Goal: Information Seeking & Learning: Learn about a topic

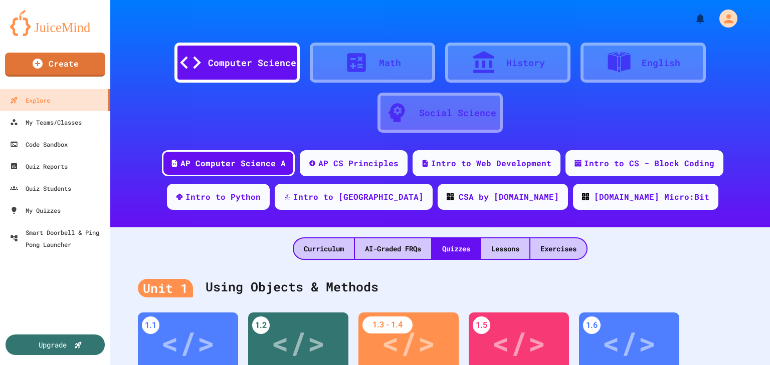
click at [375, 55] on div at bounding box center [361, 62] width 35 height 25
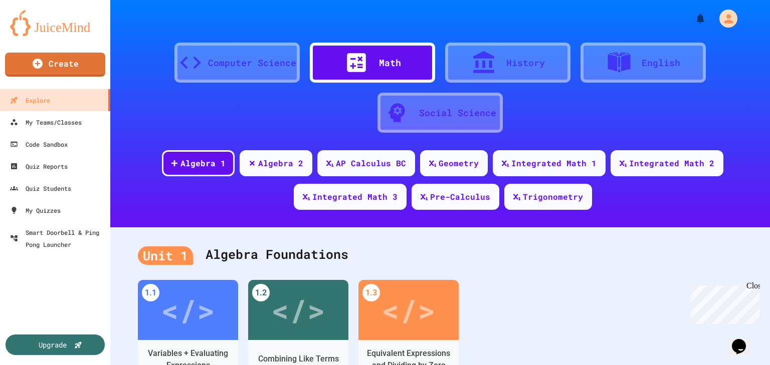
scroll to position [120, 0]
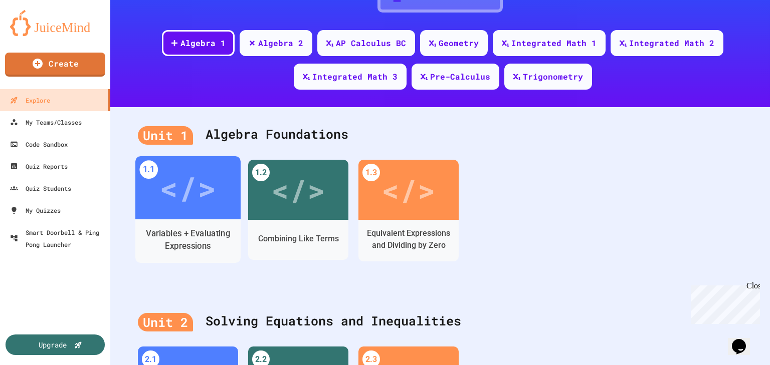
click at [201, 229] on div "Variables + Evaluating Expressions" at bounding box center [188, 239] width 90 height 25
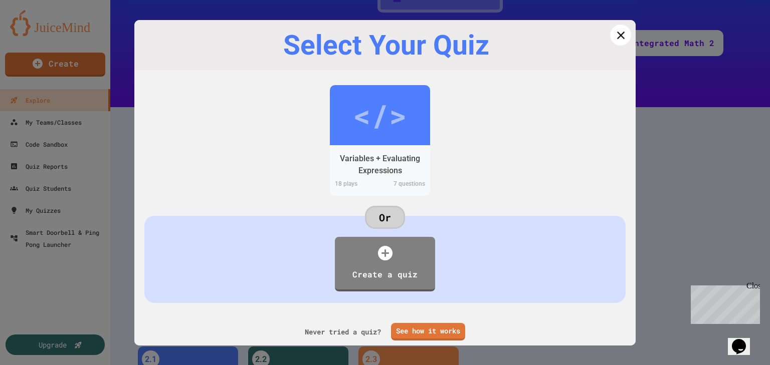
click at [618, 35] on icon at bounding box center [620, 34] width 13 height 13
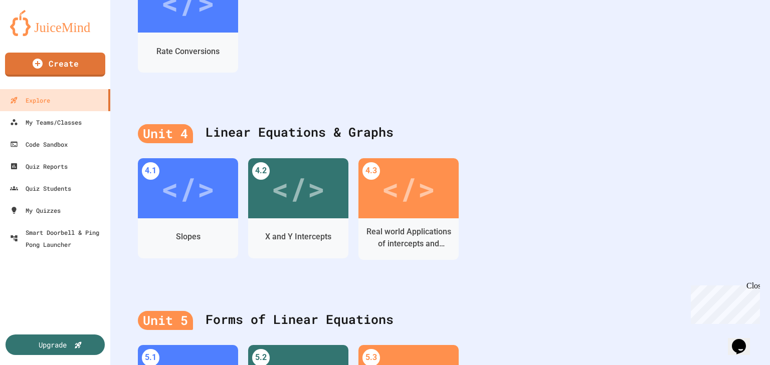
scroll to position [722, 0]
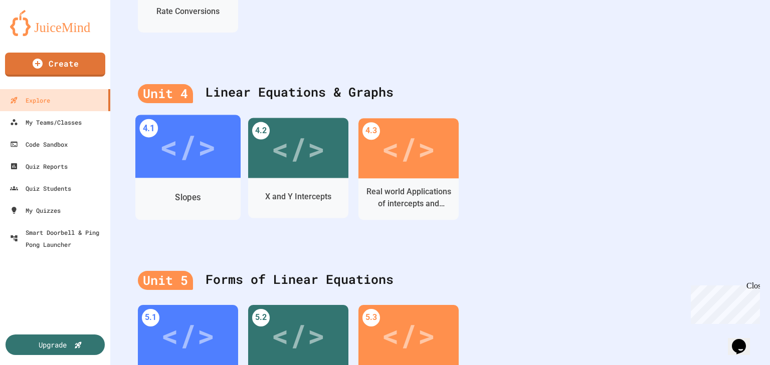
click at [190, 167] on div "</>" at bounding box center [187, 147] width 57 height 48
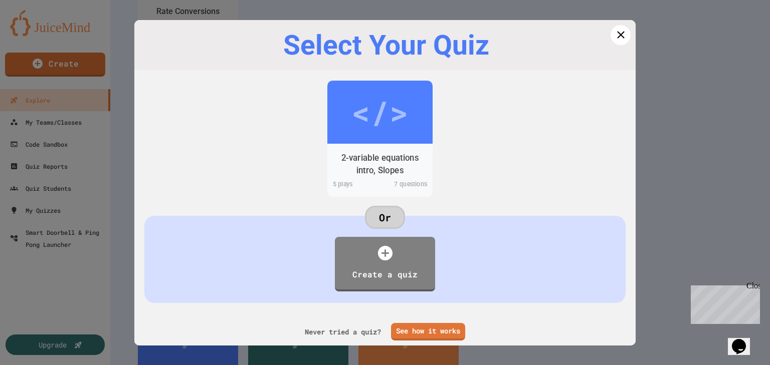
click at [383, 118] on div "</>" at bounding box center [379, 112] width 57 height 48
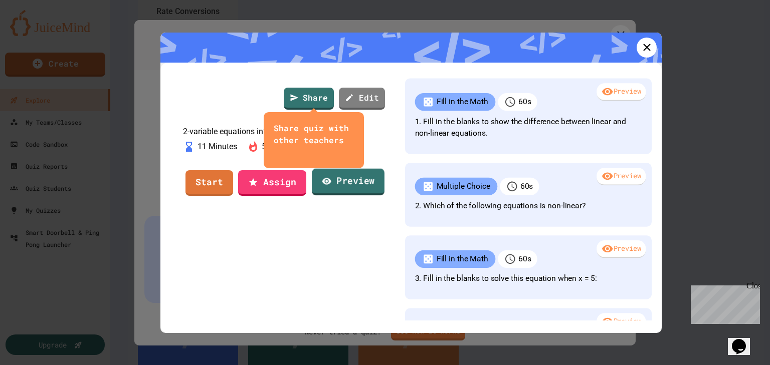
click at [345, 196] on link "Preview" at bounding box center [348, 182] width 73 height 27
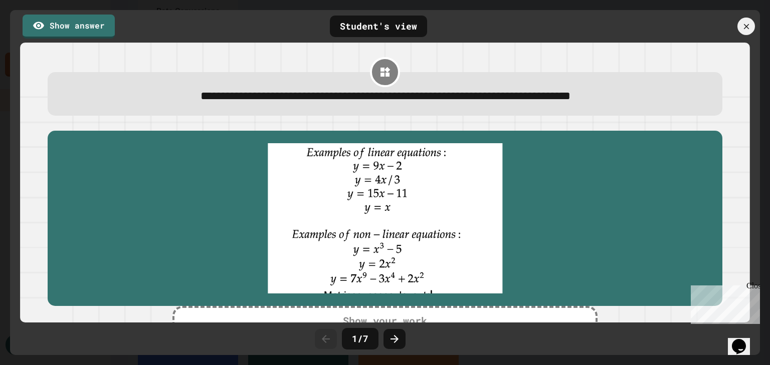
click at [749, 22] on icon at bounding box center [746, 26] width 9 height 9
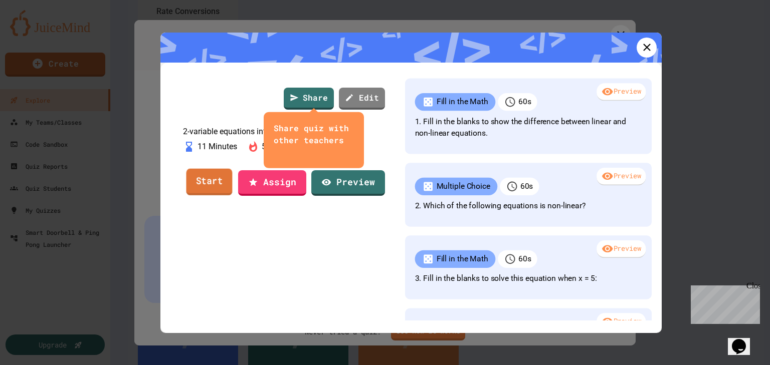
click at [214, 196] on link "Start" at bounding box center [209, 182] width 46 height 27
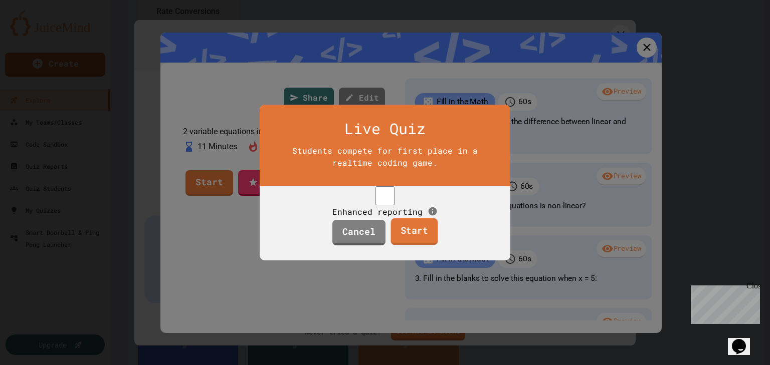
click at [424, 246] on link "Start" at bounding box center [413, 231] width 47 height 27
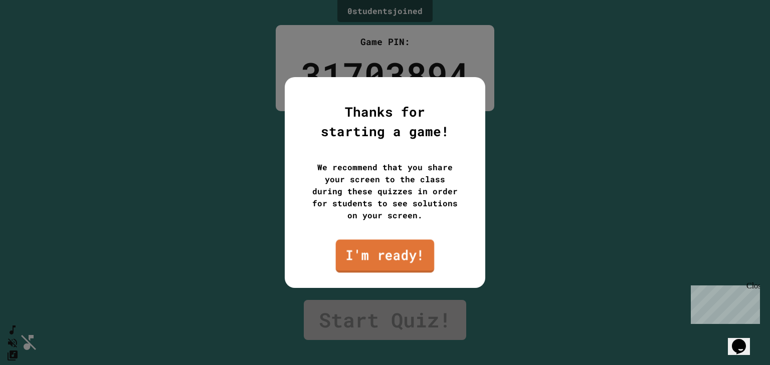
click at [424, 253] on link "I'm ready!" at bounding box center [385, 256] width 99 height 33
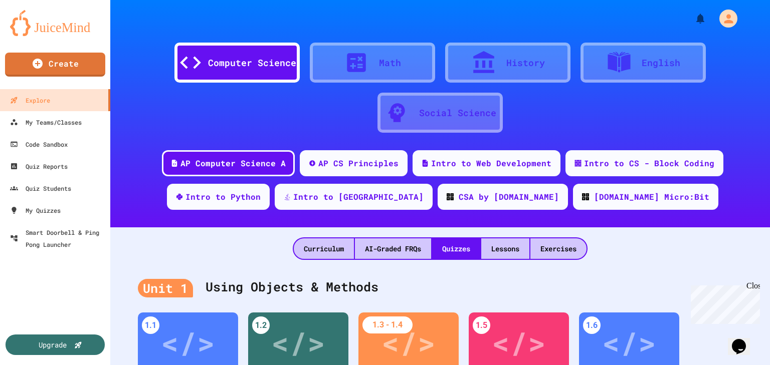
click at [352, 64] on icon at bounding box center [356, 62] width 19 height 19
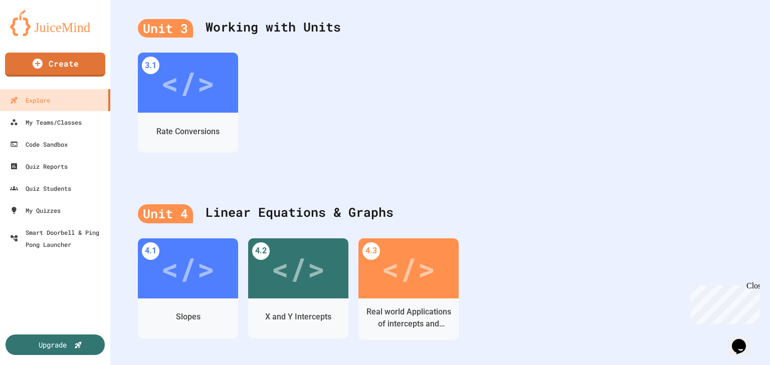
scroll to position [641, 0]
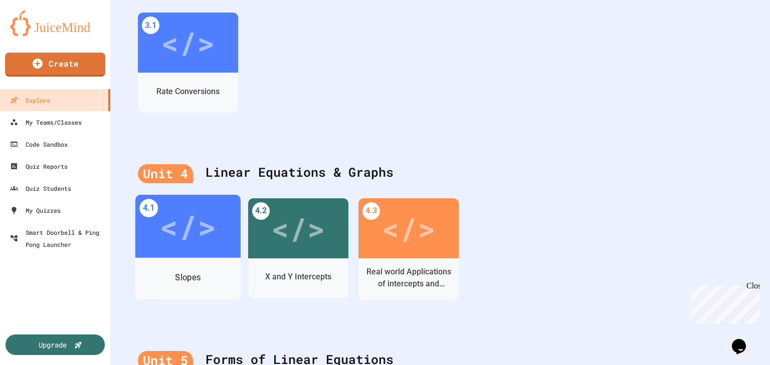
click at [199, 247] on div "</>" at bounding box center [187, 226] width 57 height 48
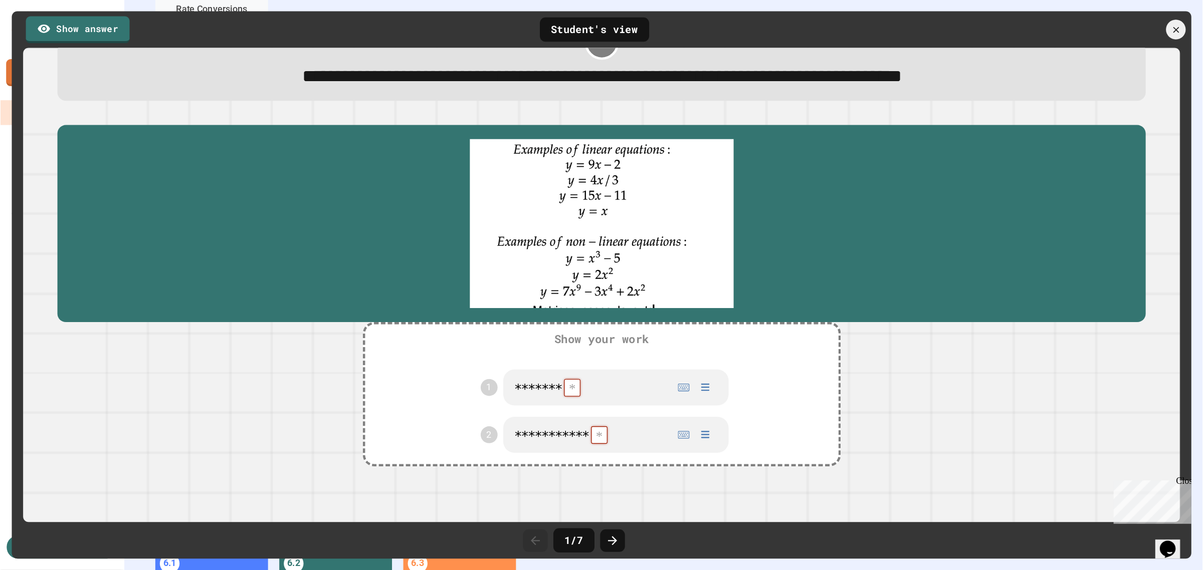
scroll to position [40, 0]
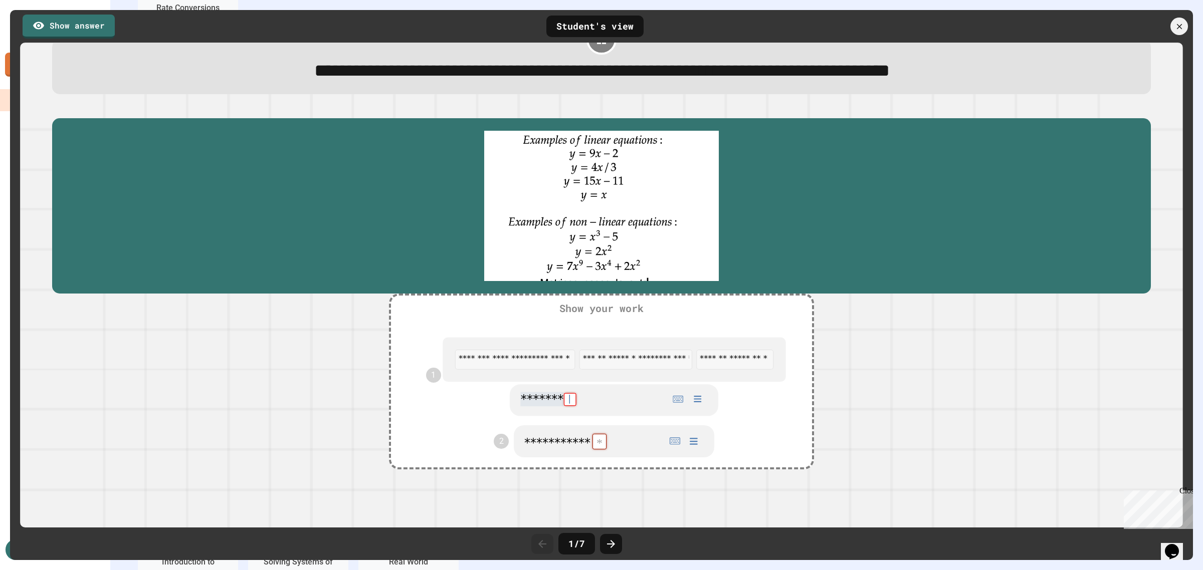
drag, startPoint x: 537, startPoint y: 364, endPoint x: 559, endPoint y: 403, distance: 44.9
click at [559, 365] on div "**********" at bounding box center [613, 375] width 343 height 81
drag, startPoint x: 534, startPoint y: 352, endPoint x: 535, endPoint y: 357, distance: 5.1
click at [535, 357] on div at bounding box center [514, 359] width 143 height 23
click at [618, 365] on div at bounding box center [635, 360] width 128 height 22
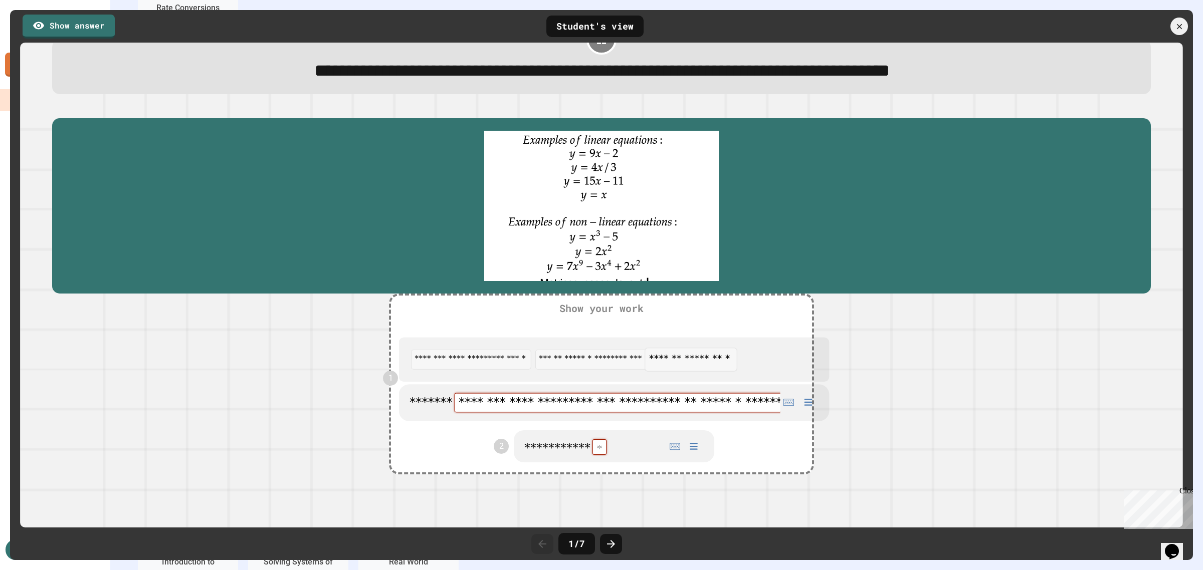
click at [655, 359] on div at bounding box center [691, 359] width 92 height 23
click at [618, 359] on div at bounding box center [600, 361] width 134 height 23
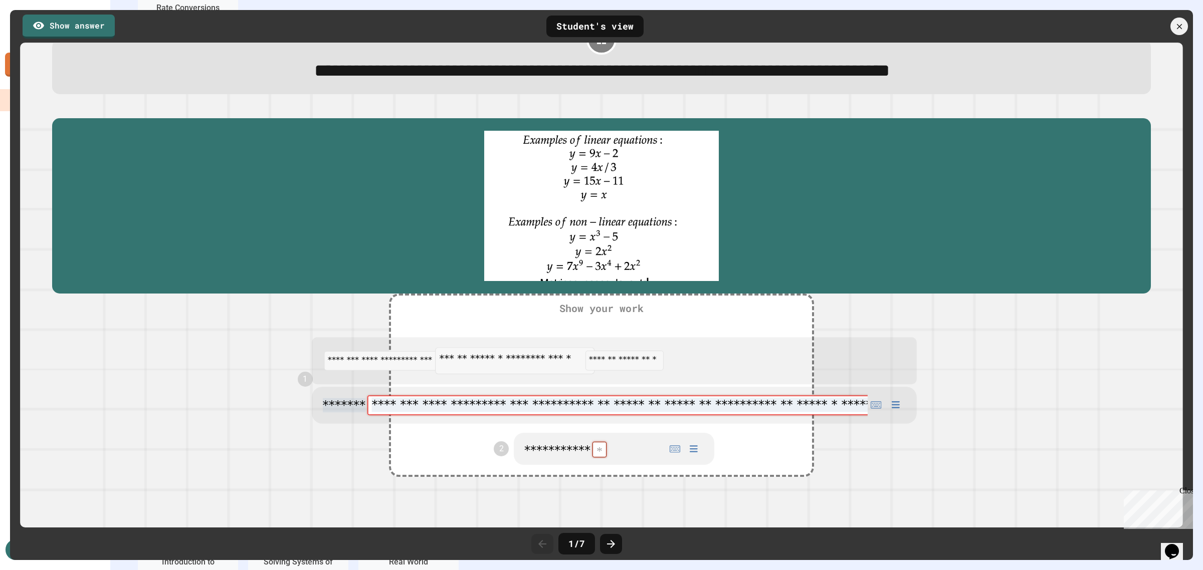
click at [507, 359] on div at bounding box center [514, 361] width 158 height 26
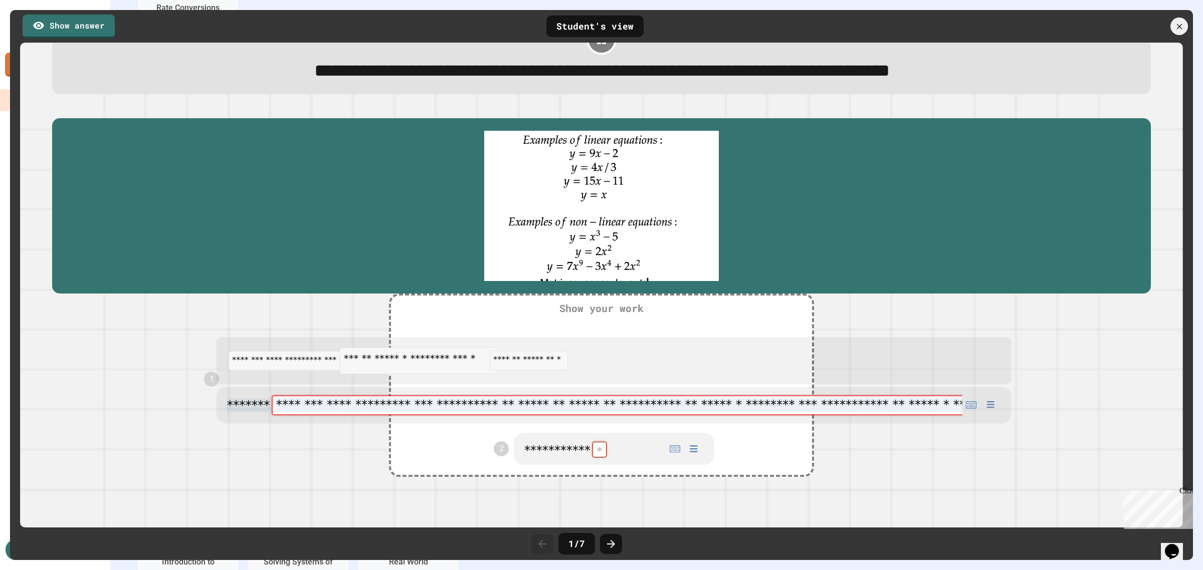
click at [352, 352] on div at bounding box center [419, 361] width 158 height 26
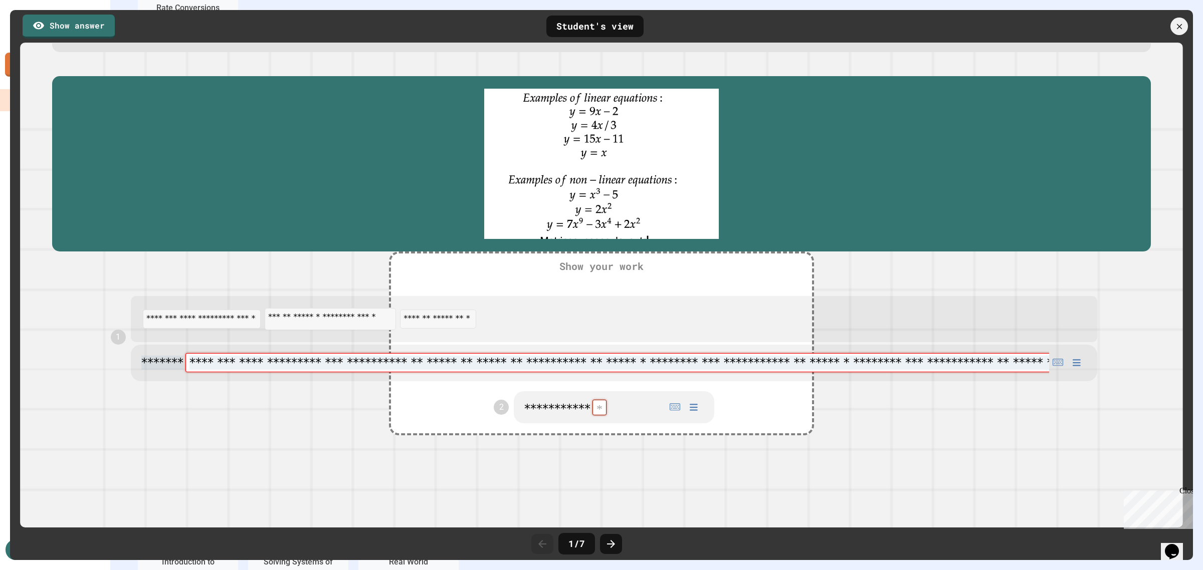
scroll to position [38, 0]
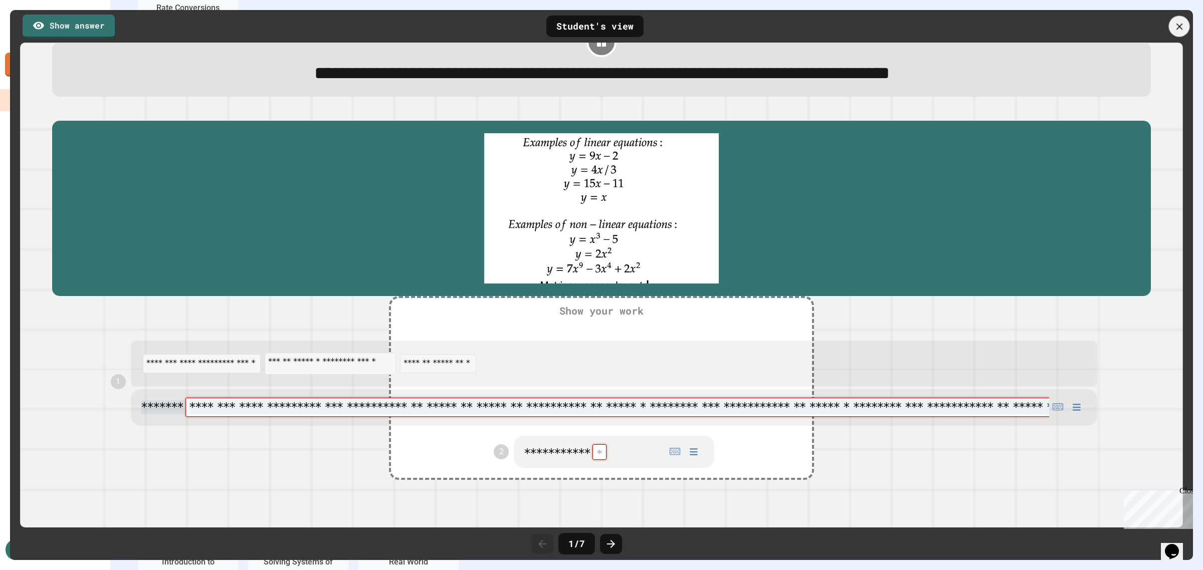
type math-field "**********"
click at [769, 22] on icon at bounding box center [1179, 26] width 11 height 11
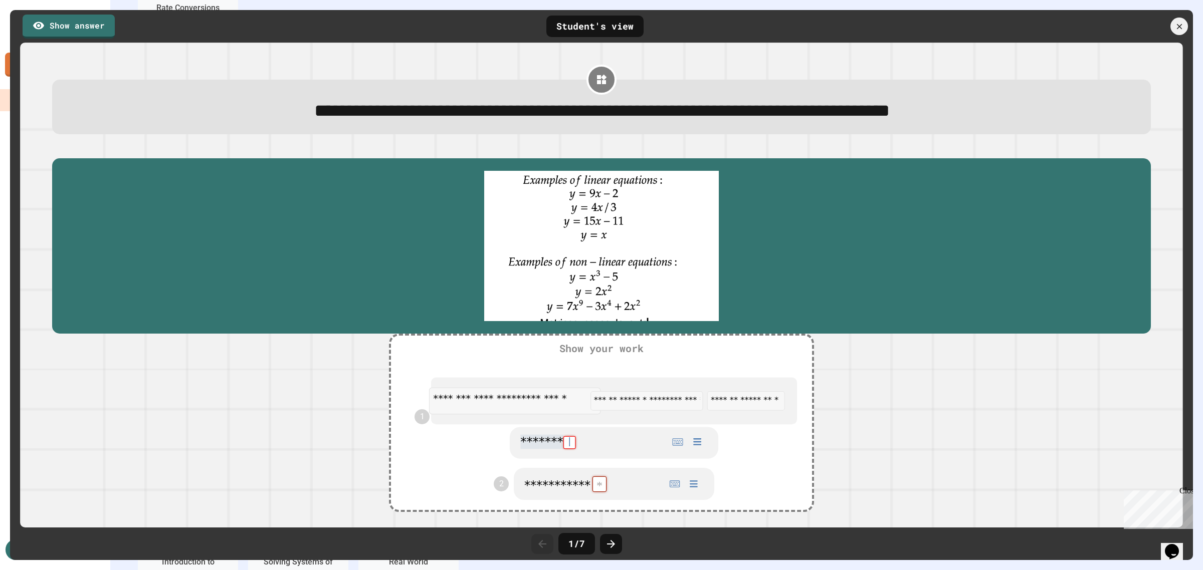
drag, startPoint x: 534, startPoint y: 402, endPoint x: 532, endPoint y: 407, distance: 5.2
click at [533, 365] on div at bounding box center [514, 401] width 170 height 26
type math-field "**********"
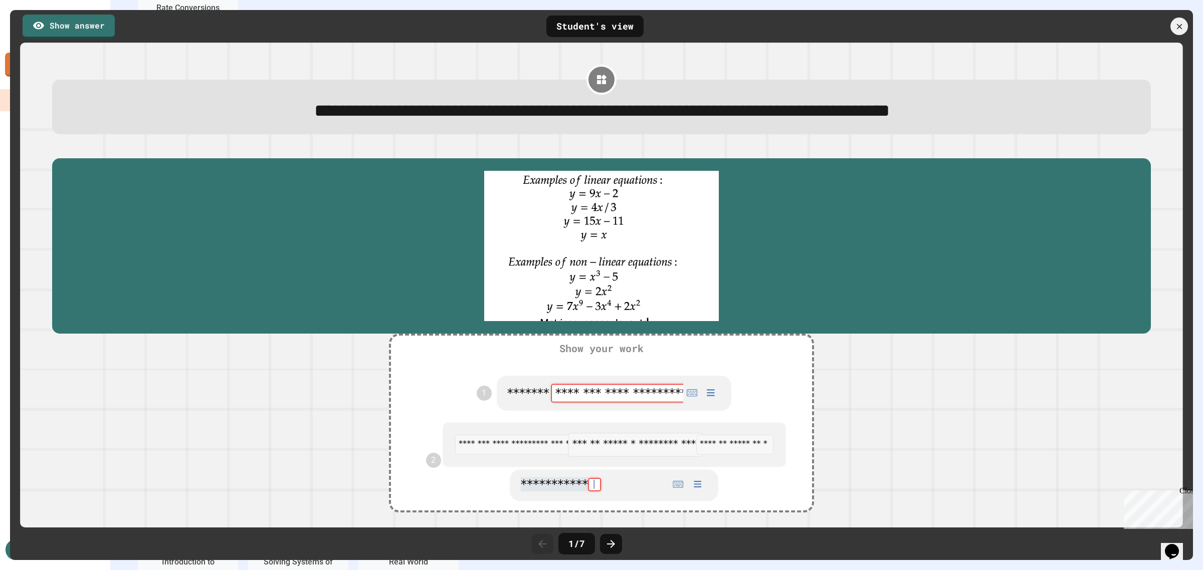
click at [590, 365] on div at bounding box center [635, 444] width 134 height 23
type math-field "**********"
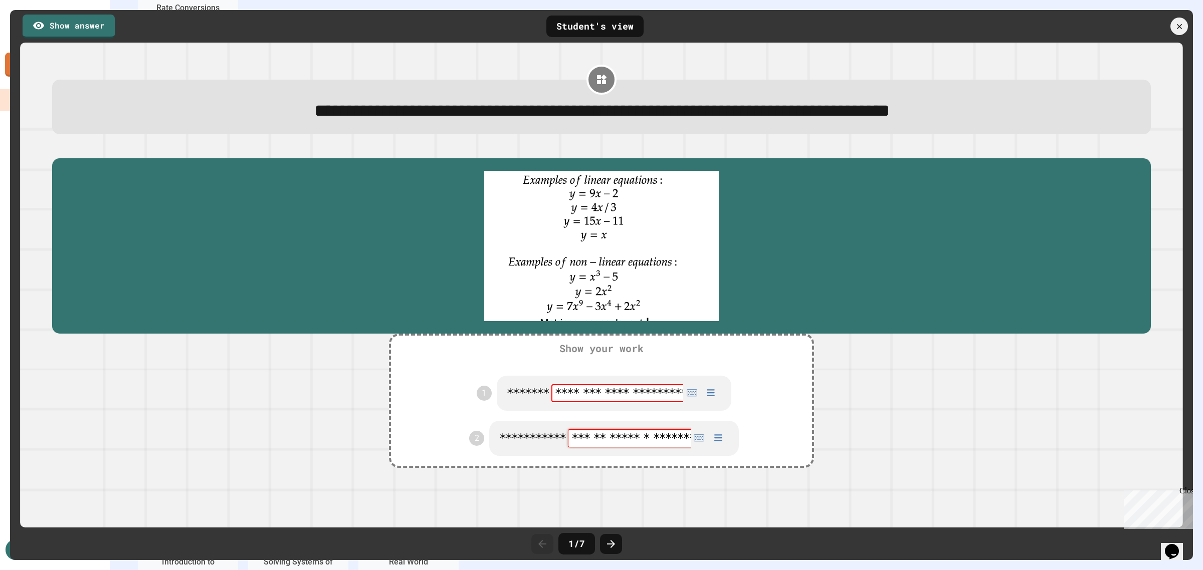
click at [769, 365] on div "**********" at bounding box center [601, 441] width 1098 height 214
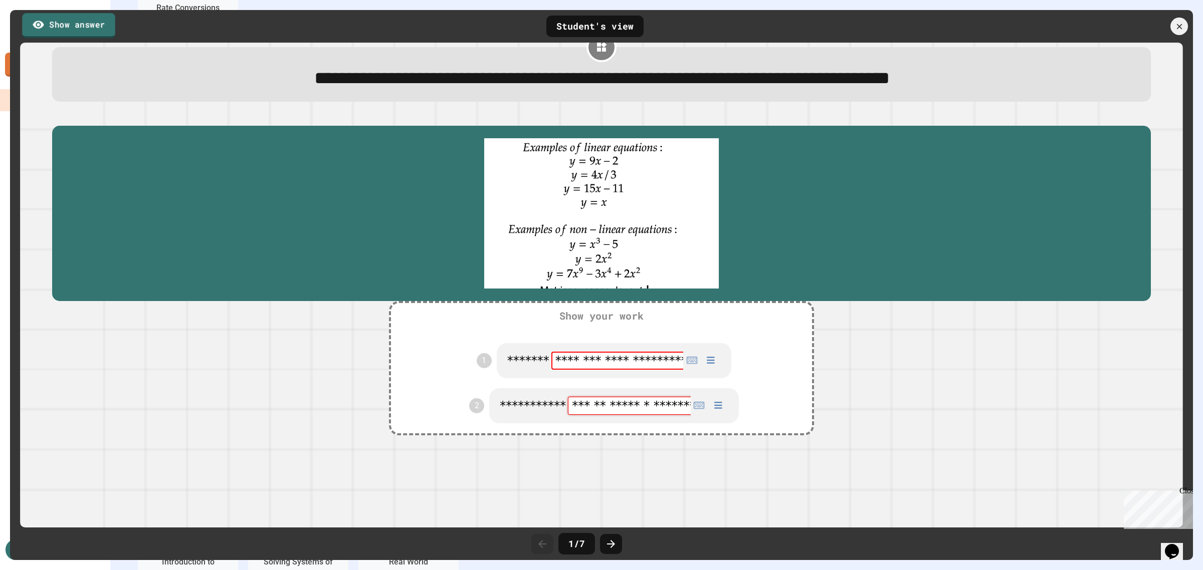
click at [58, 18] on link "Show answer" at bounding box center [68, 25] width 93 height 25
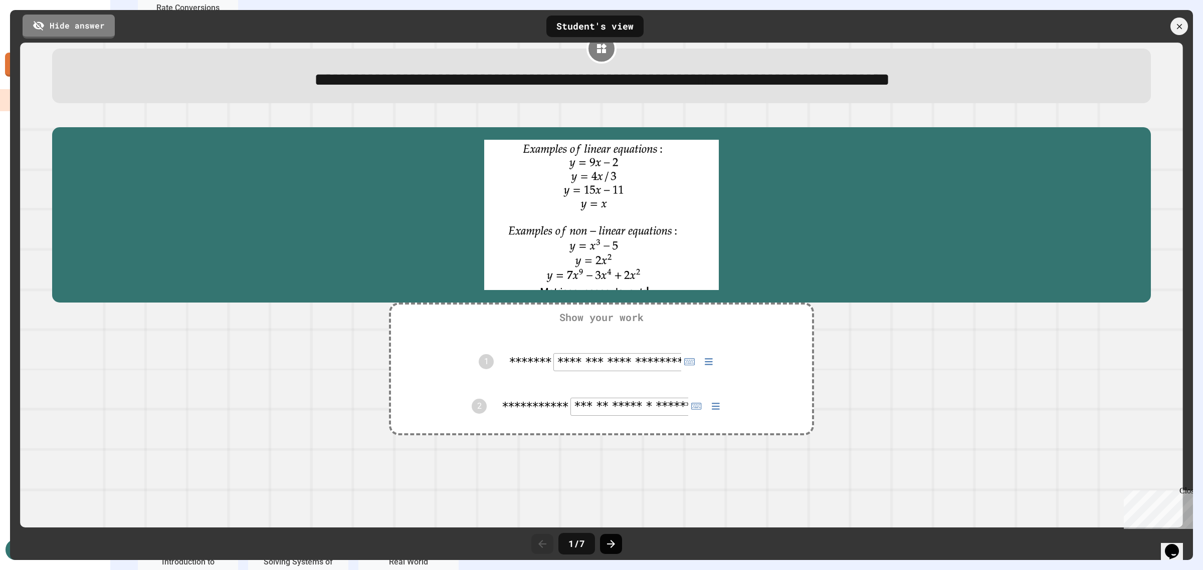
click at [610, 365] on icon at bounding box center [611, 544] width 12 height 12
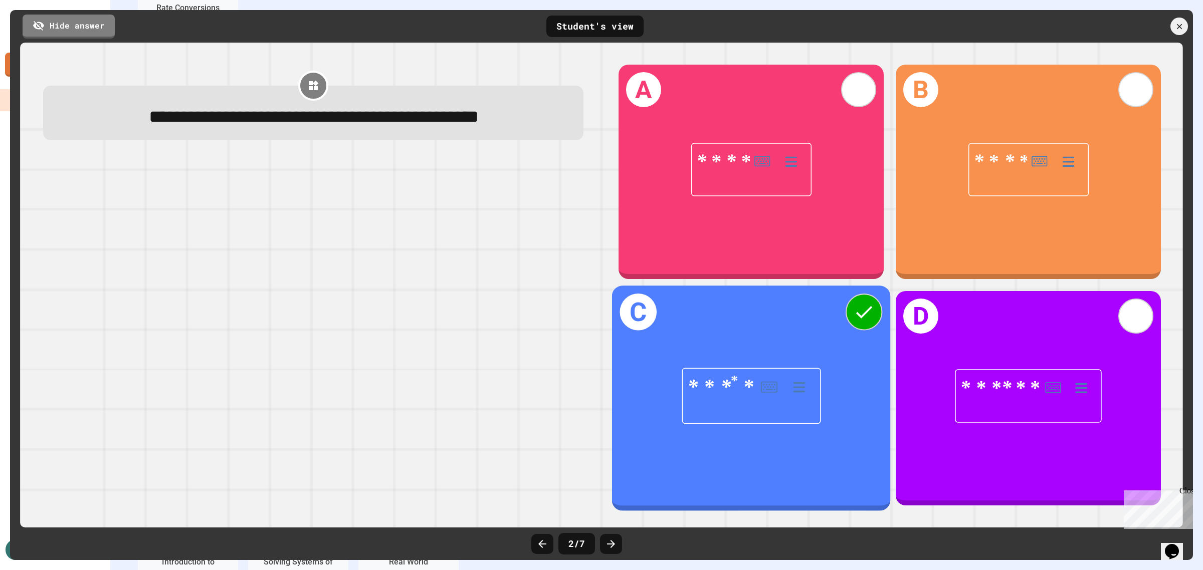
click at [769, 365] on figure "*******" at bounding box center [751, 395] width 222 height 37
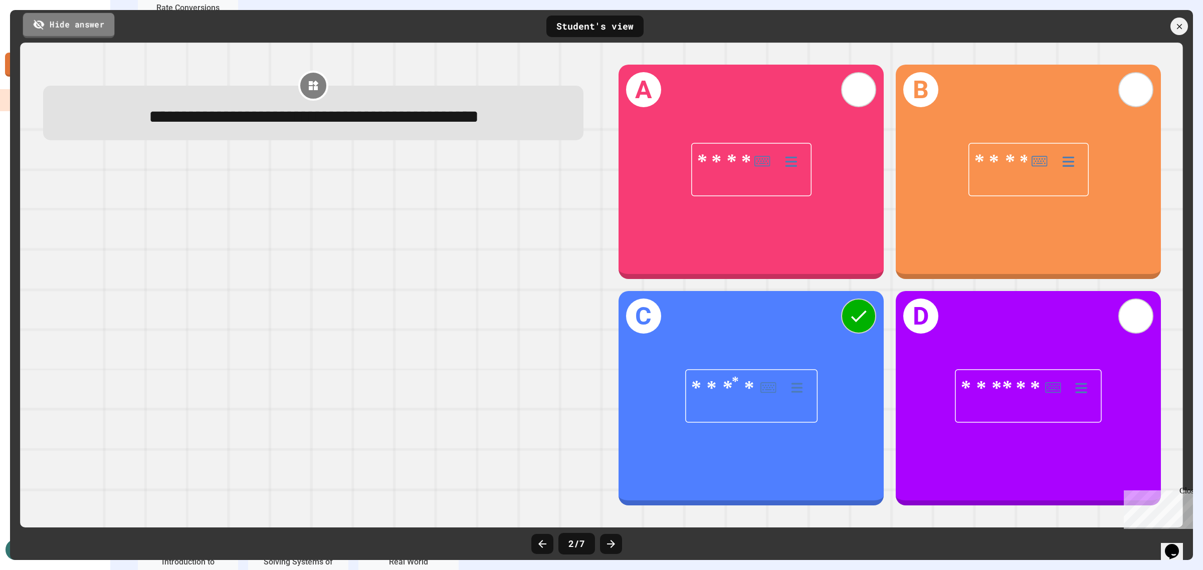
click at [106, 20] on link "Hide answer" at bounding box center [69, 25] width 92 height 25
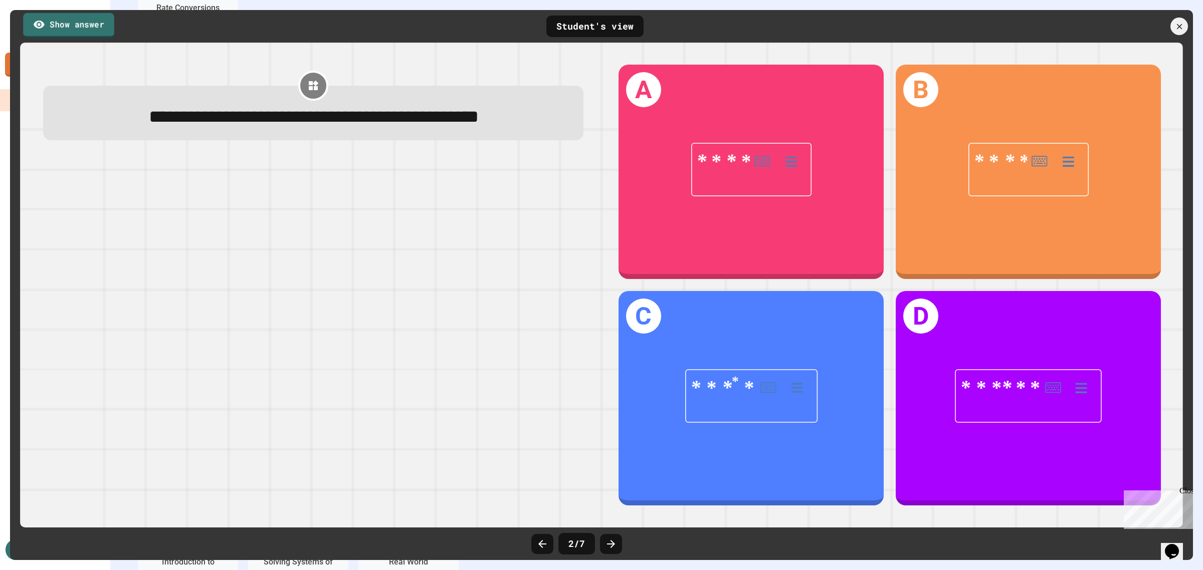
click at [106, 20] on link "Show answer" at bounding box center [68, 25] width 91 height 25
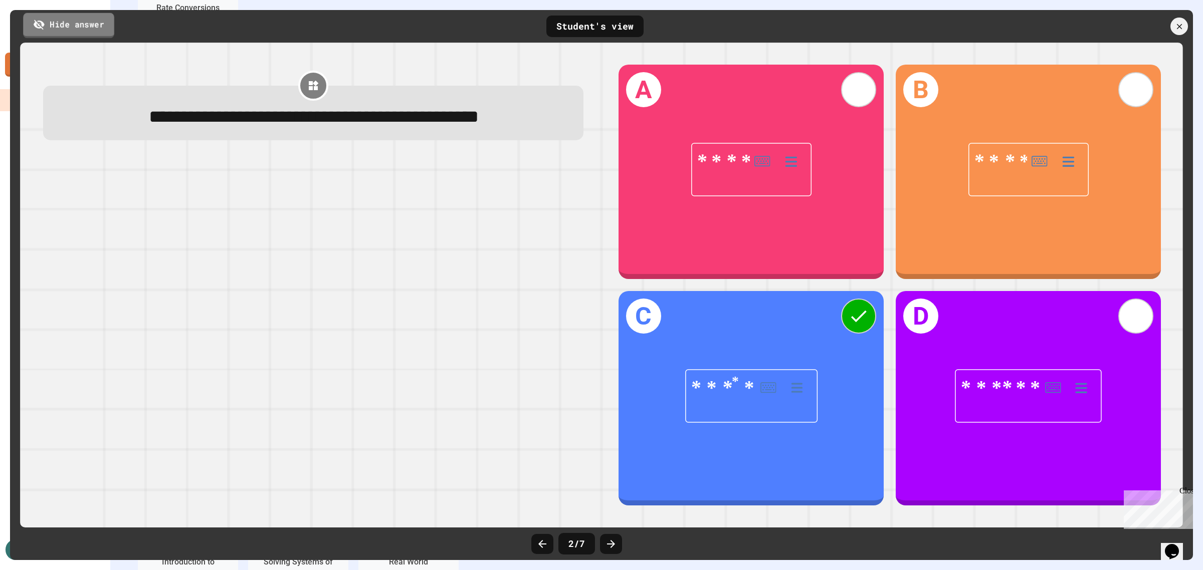
click at [106, 20] on link "Hide answer" at bounding box center [68, 25] width 91 height 25
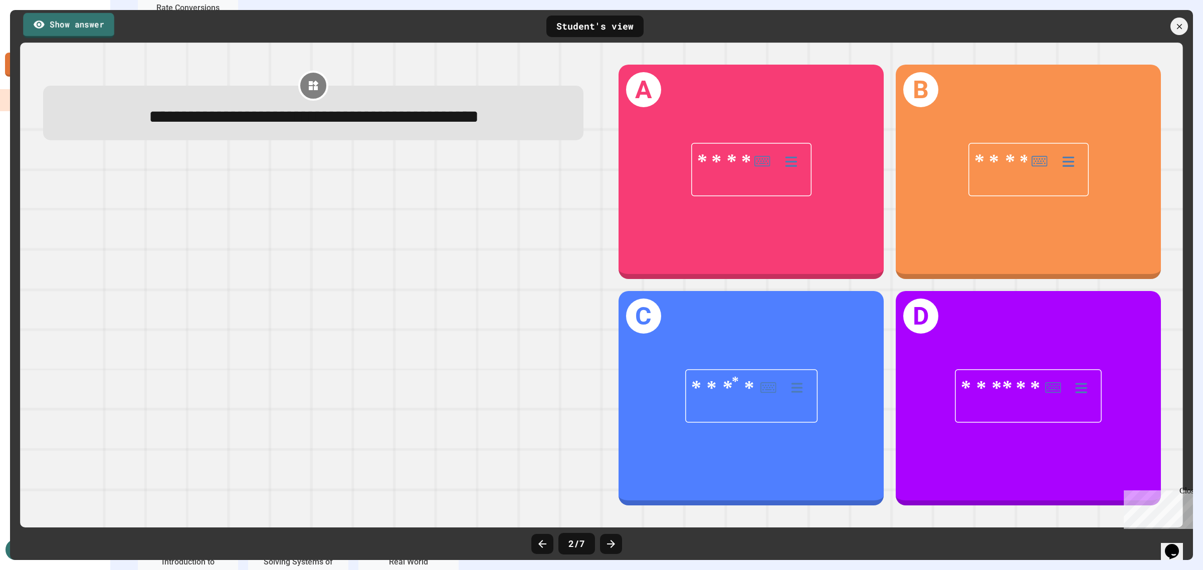
click at [106, 20] on link "Show answer" at bounding box center [68, 25] width 91 height 25
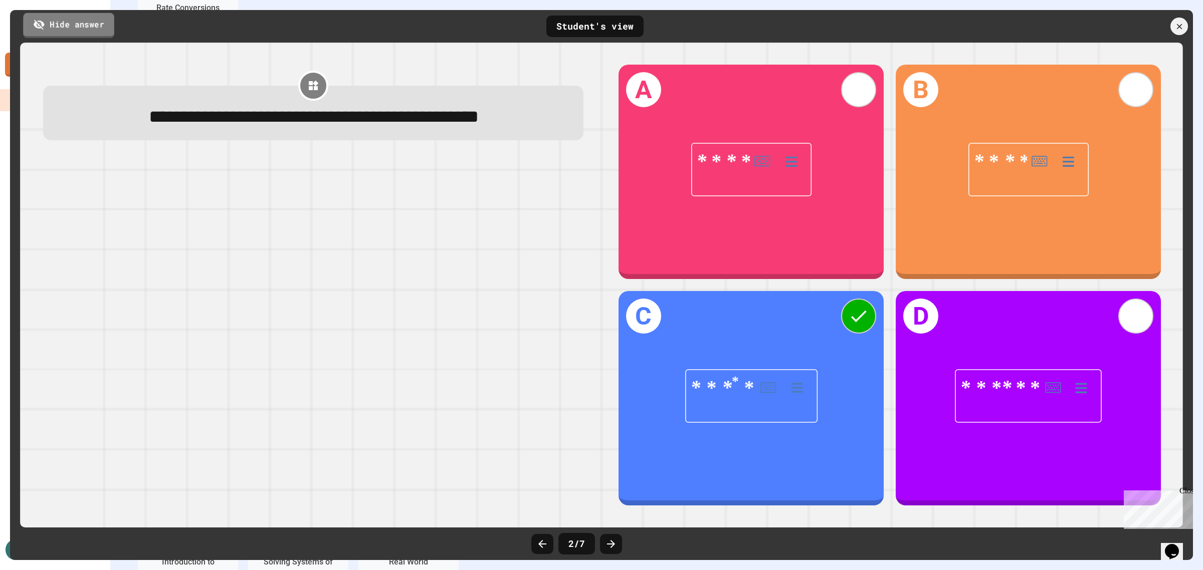
click at [106, 20] on link "Hide answer" at bounding box center [68, 25] width 91 height 25
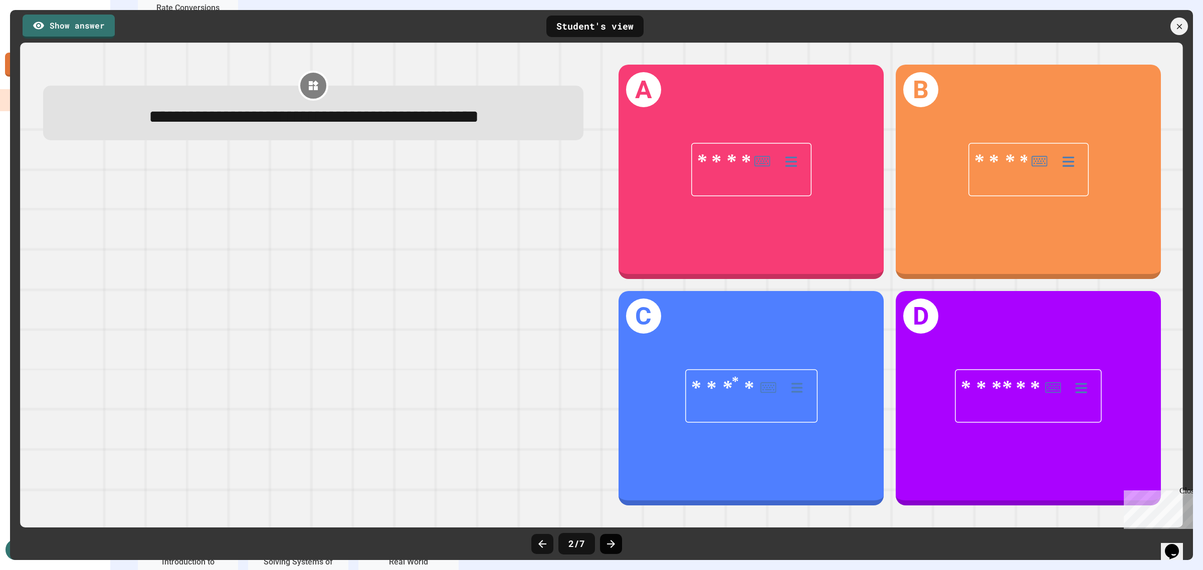
click at [615, 365] on div at bounding box center [611, 544] width 22 height 20
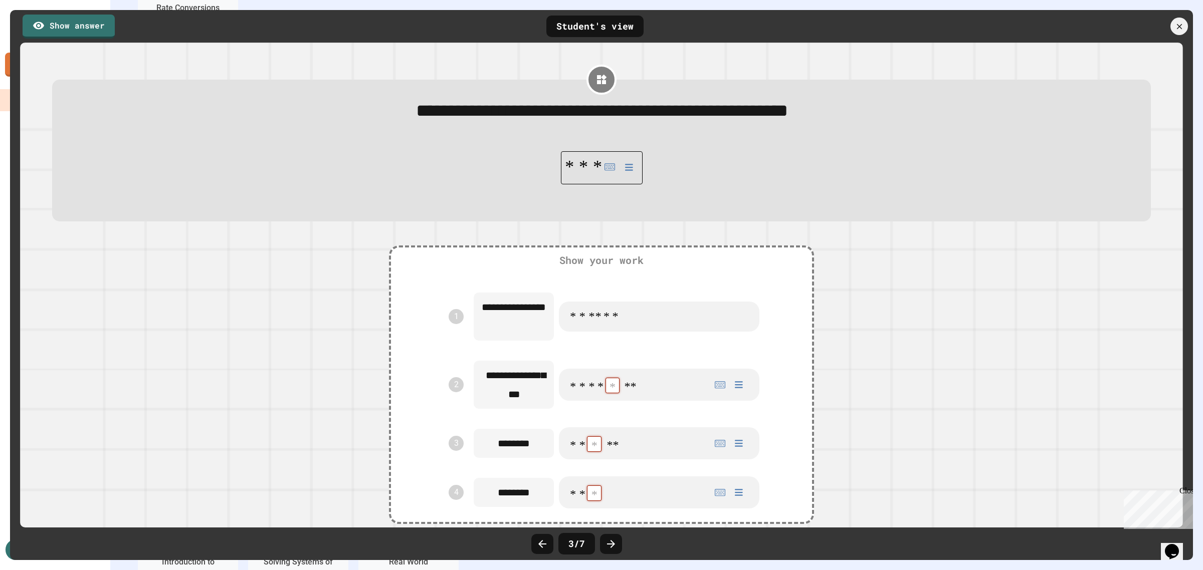
scroll to position [63, 0]
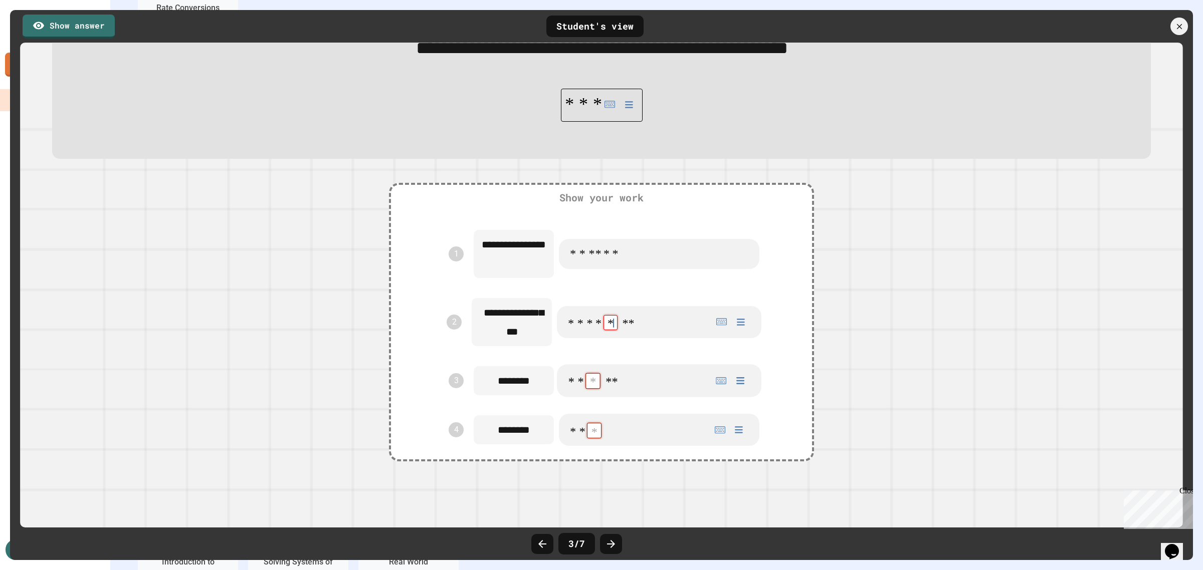
type math-field "**********"
click at [610, 365] on icon at bounding box center [611, 544] width 12 height 12
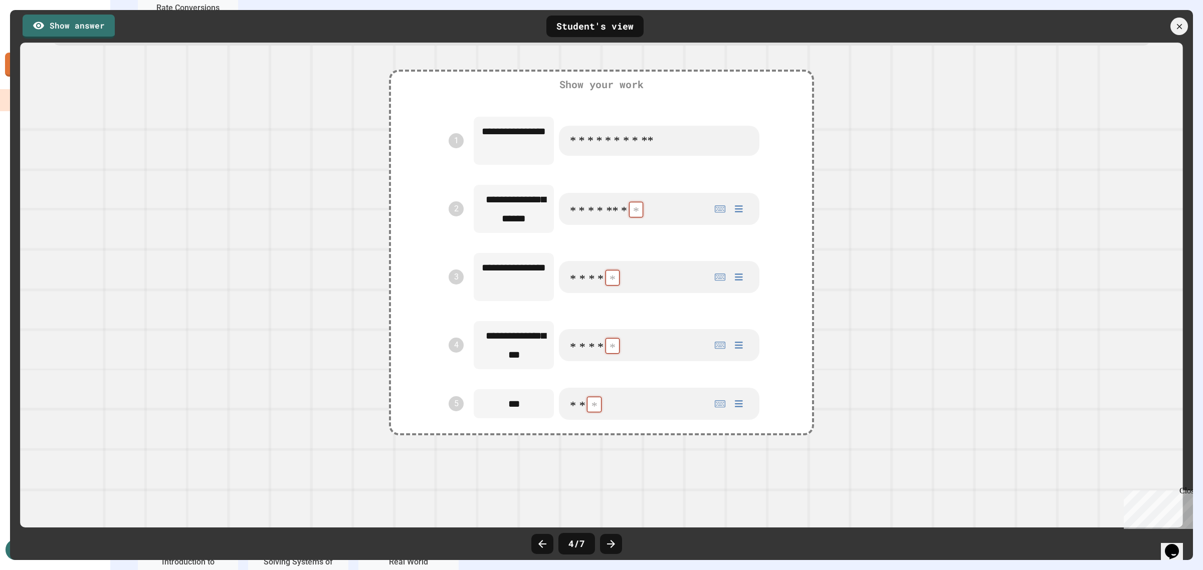
scroll to position [0, 0]
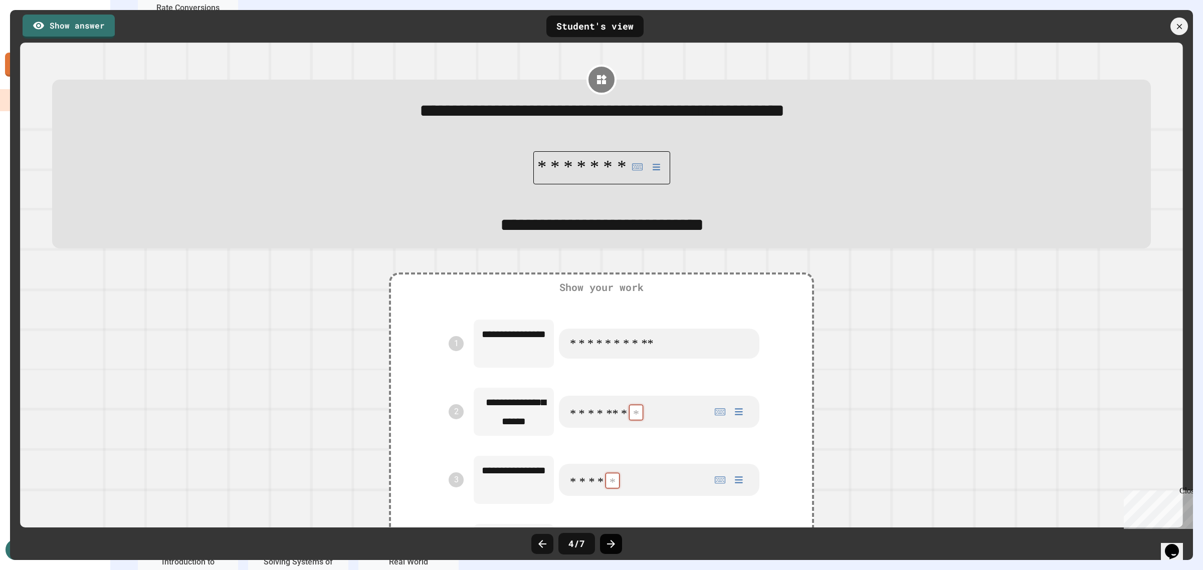
click at [613, 365] on icon at bounding box center [611, 544] width 12 height 12
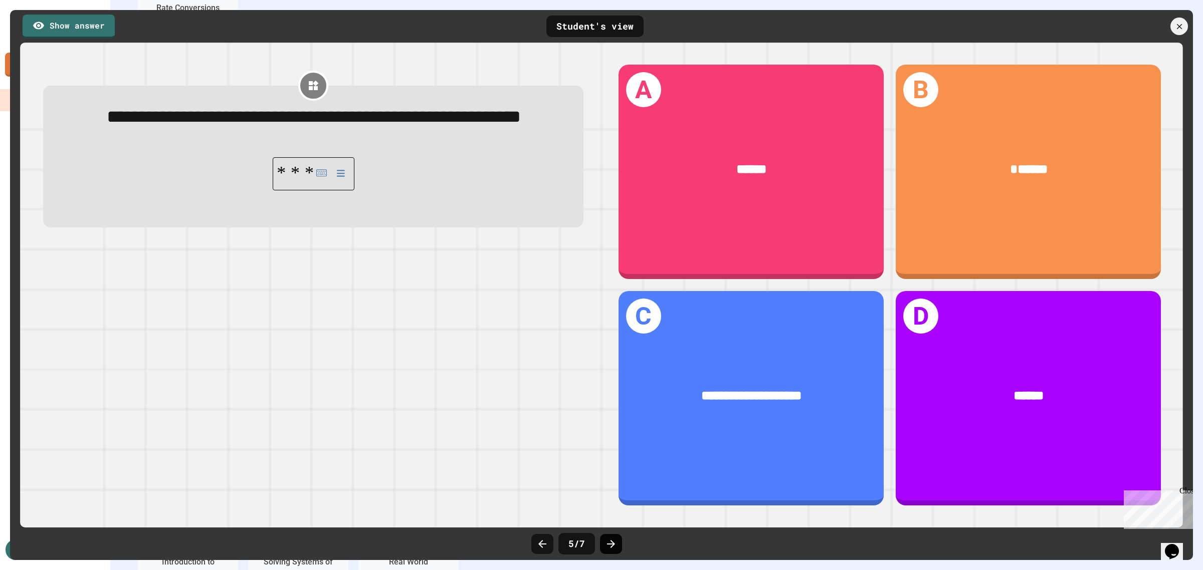
click at [608, 365] on icon at bounding box center [611, 544] width 12 height 12
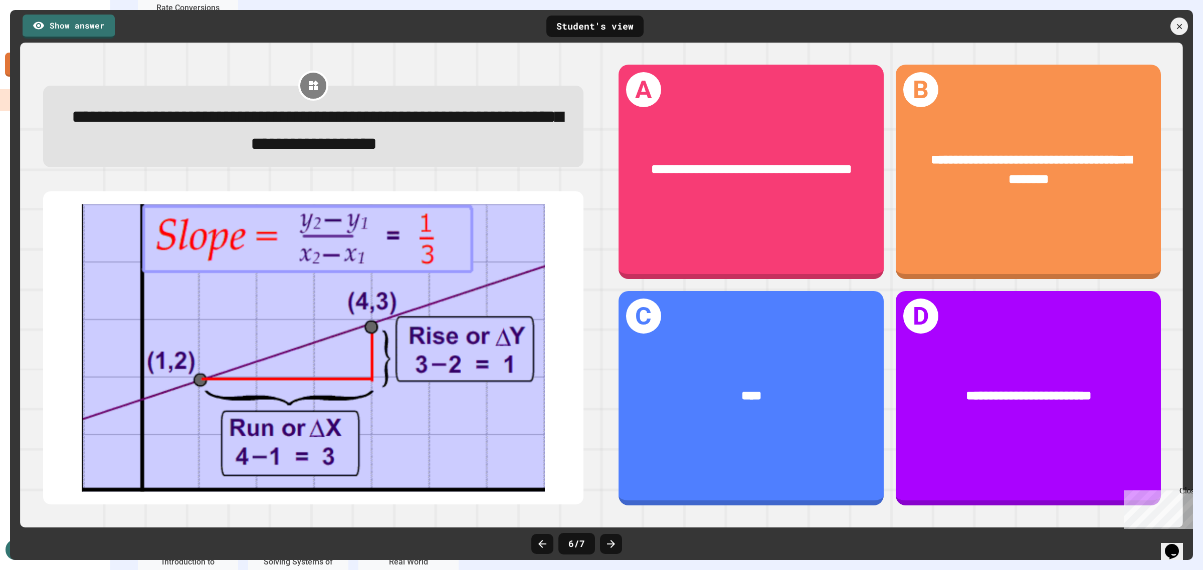
click at [608, 365] on icon at bounding box center [611, 544] width 12 height 12
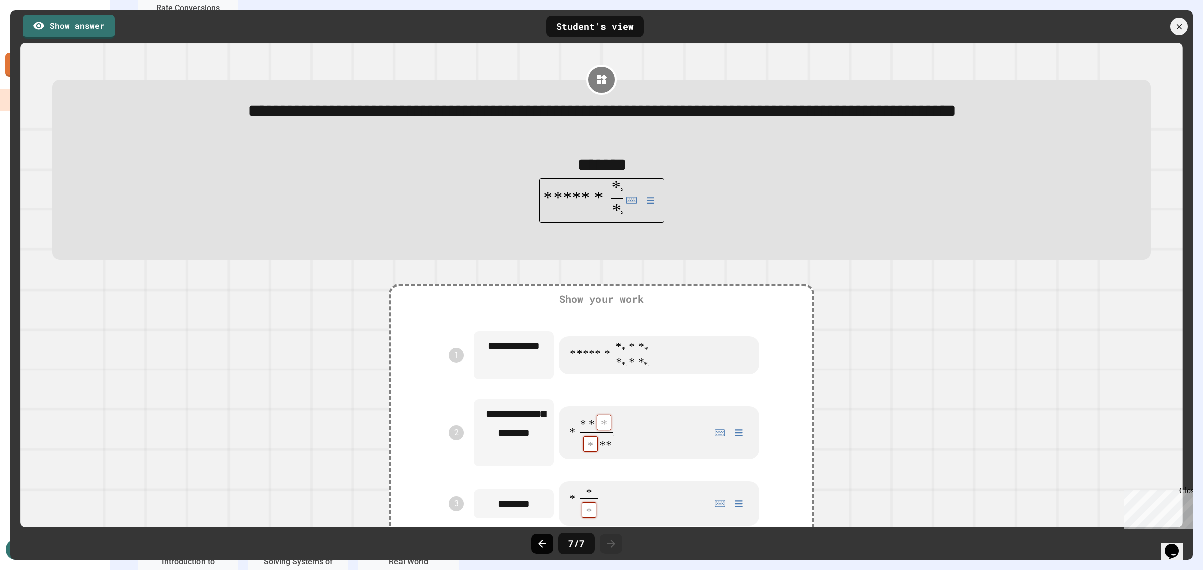
click at [542, 365] on icon at bounding box center [542, 544] width 12 height 12
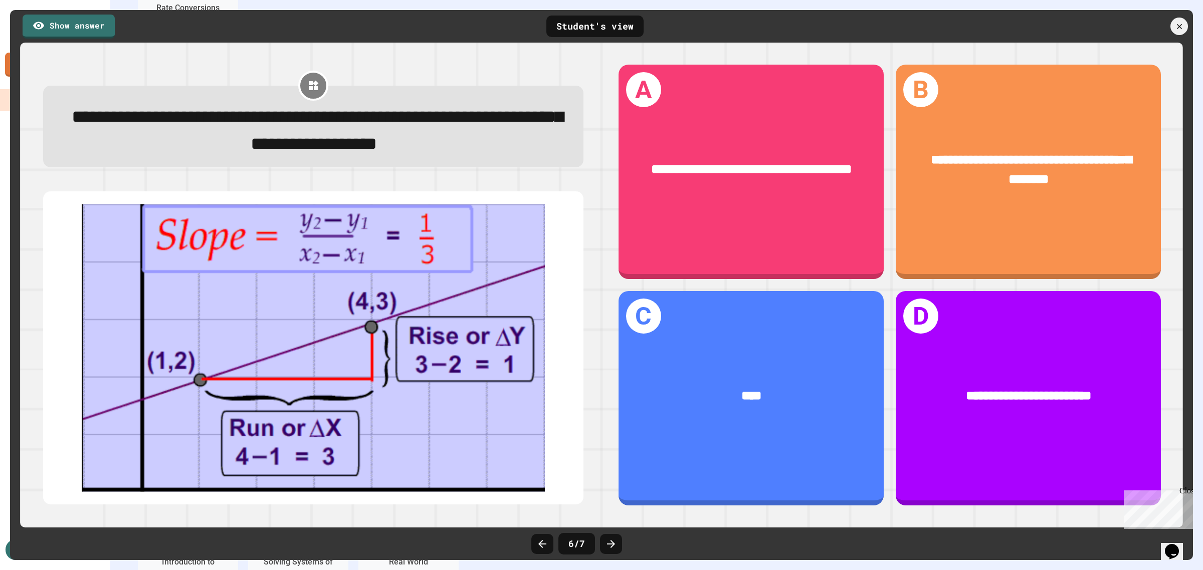
click at [624, 365] on div "6 / 7" at bounding box center [601, 544] width 150 height 30
click at [619, 365] on div at bounding box center [611, 544] width 22 height 20
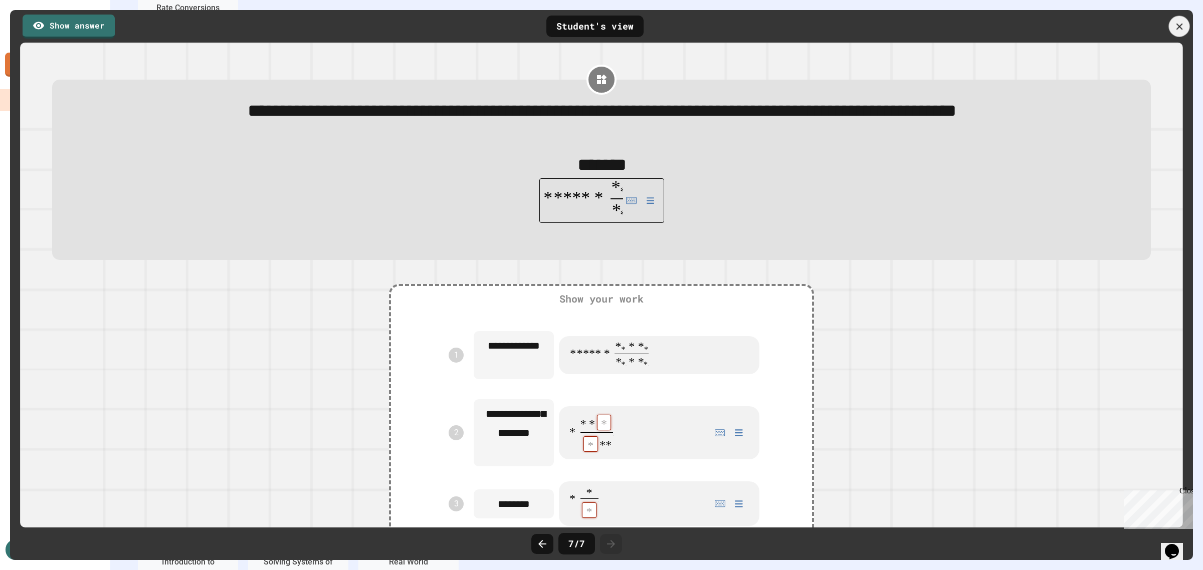
click at [769, 25] on icon at bounding box center [1179, 26] width 11 height 11
